Goal: Complete application form: Complete application form

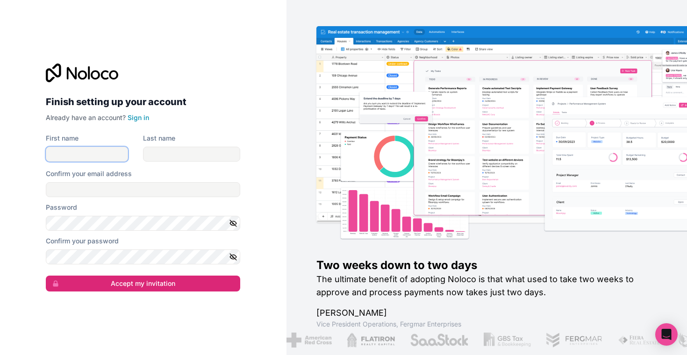
click at [102, 154] on input "First name" at bounding box center [87, 154] width 82 height 15
click at [100, 191] on input "Confirm your email address" at bounding box center [143, 189] width 194 height 15
type input "[EMAIL_ADDRESS][DOMAIN_NAME]"
click at [95, 156] on input "First name" at bounding box center [87, 154] width 82 height 15
type input "Joed"
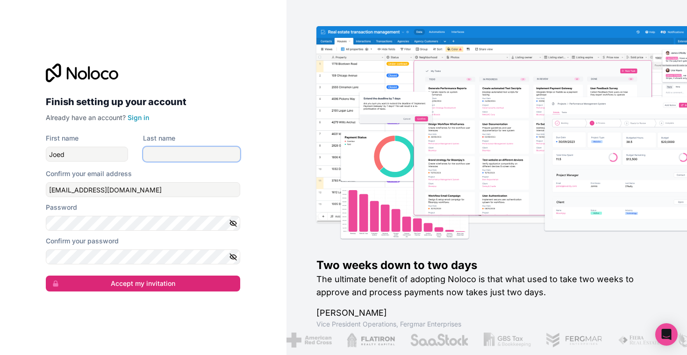
click at [191, 151] on input "Last name" at bounding box center [191, 154] width 97 height 15
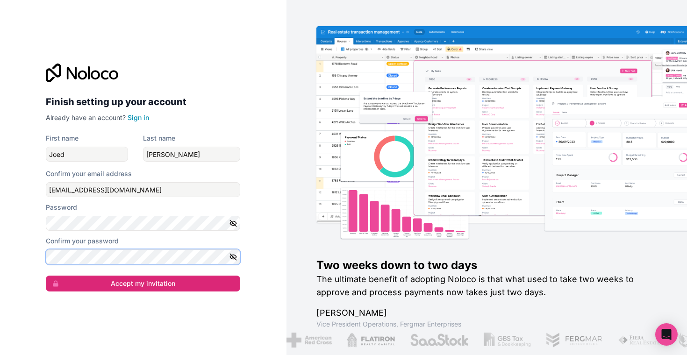
click at [46, 276] on button "Accept my invitation" at bounding box center [143, 284] width 194 height 16
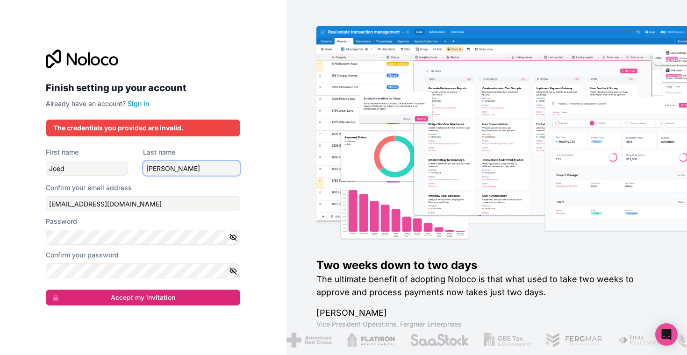
drag, startPoint x: 181, startPoint y: 170, endPoint x: 142, endPoint y: 164, distance: 39.7
click at [142, 164] on div "First name [PERSON_NAME] Last name [PERSON_NAME]" at bounding box center [143, 162] width 194 height 28
type input "Llauder"
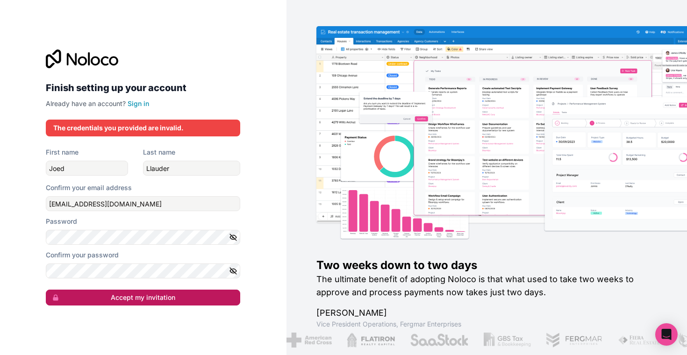
click at [144, 295] on button "Accept my invitation" at bounding box center [143, 298] width 194 height 16
click at [165, 303] on button "Accept my invitation" at bounding box center [143, 298] width 194 height 16
click at [233, 238] on icon "button" at bounding box center [233, 237] width 1 height 1
click at [233, 273] on icon "button" at bounding box center [233, 271] width 7 height 4
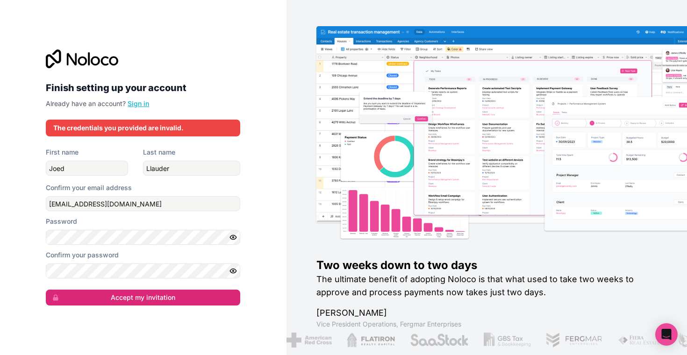
click at [139, 102] on link "Sign in" at bounding box center [138, 103] width 21 height 8
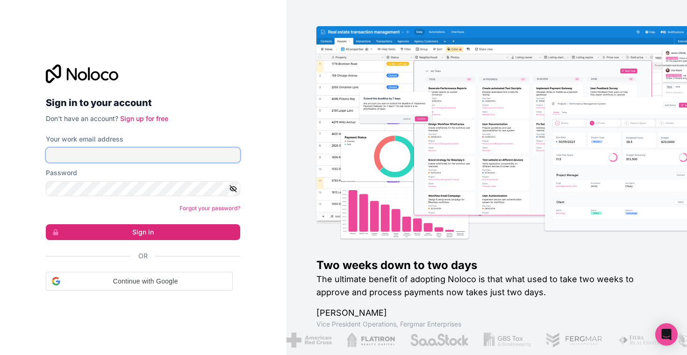
click at [121, 156] on input "Your work email address" at bounding box center [143, 155] width 194 height 15
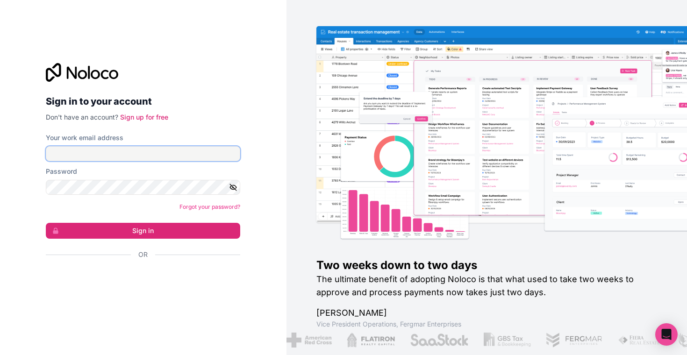
type input "[EMAIL_ADDRESS][DOMAIN_NAME]"
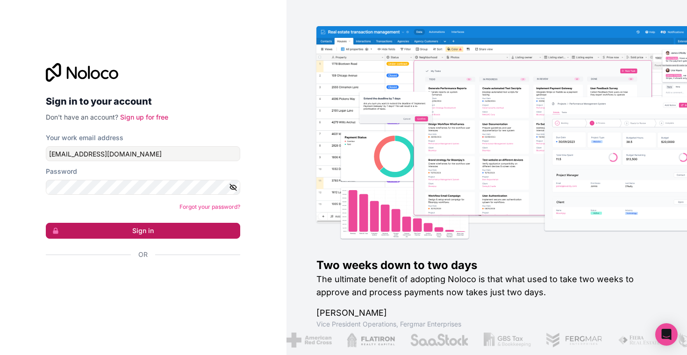
click at [120, 229] on button "Sign in" at bounding box center [143, 231] width 194 height 16
